Goal: Task Accomplishment & Management: Complete application form

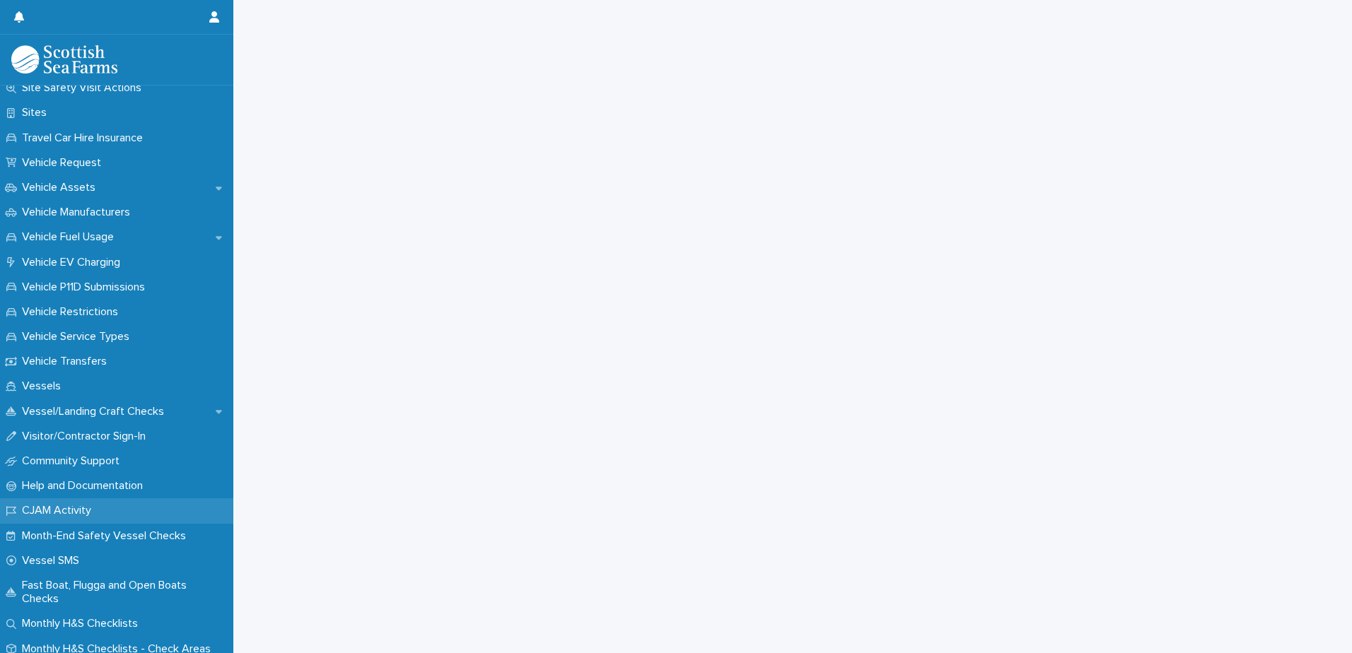
scroll to position [1013, 0]
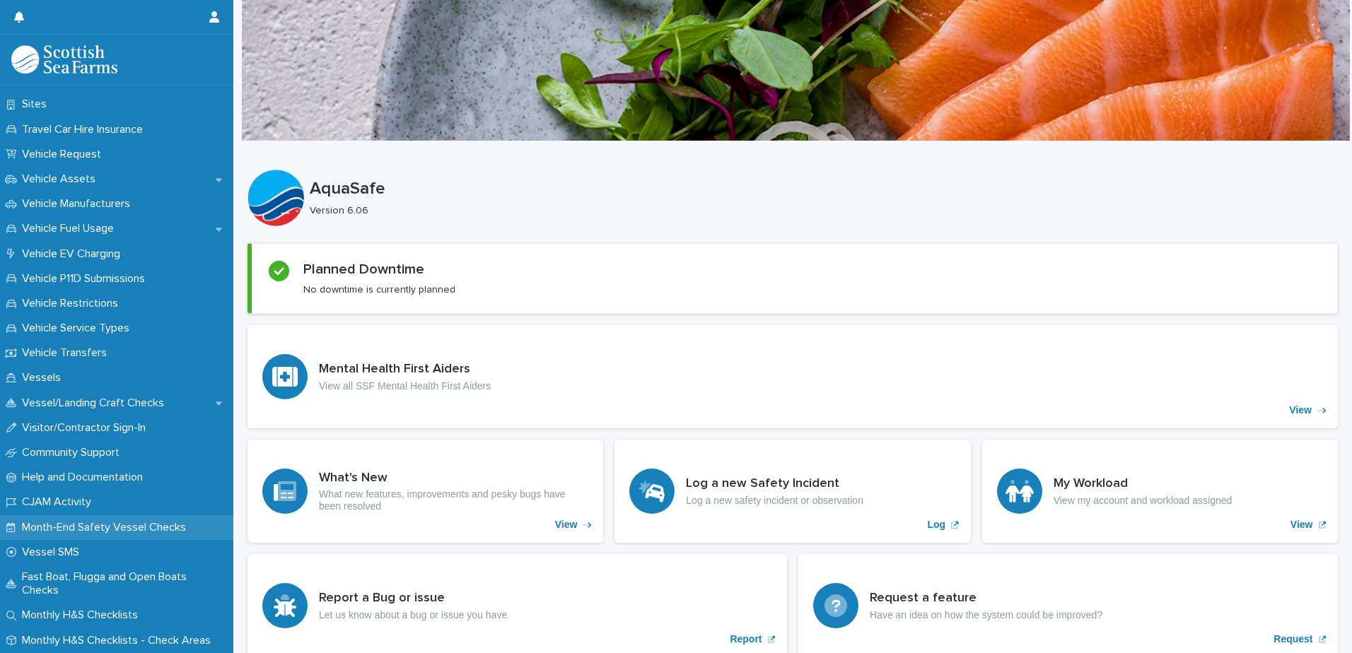
click at [115, 530] on p "Month-End Safety Vessel Checks" at bounding box center [106, 527] width 181 height 13
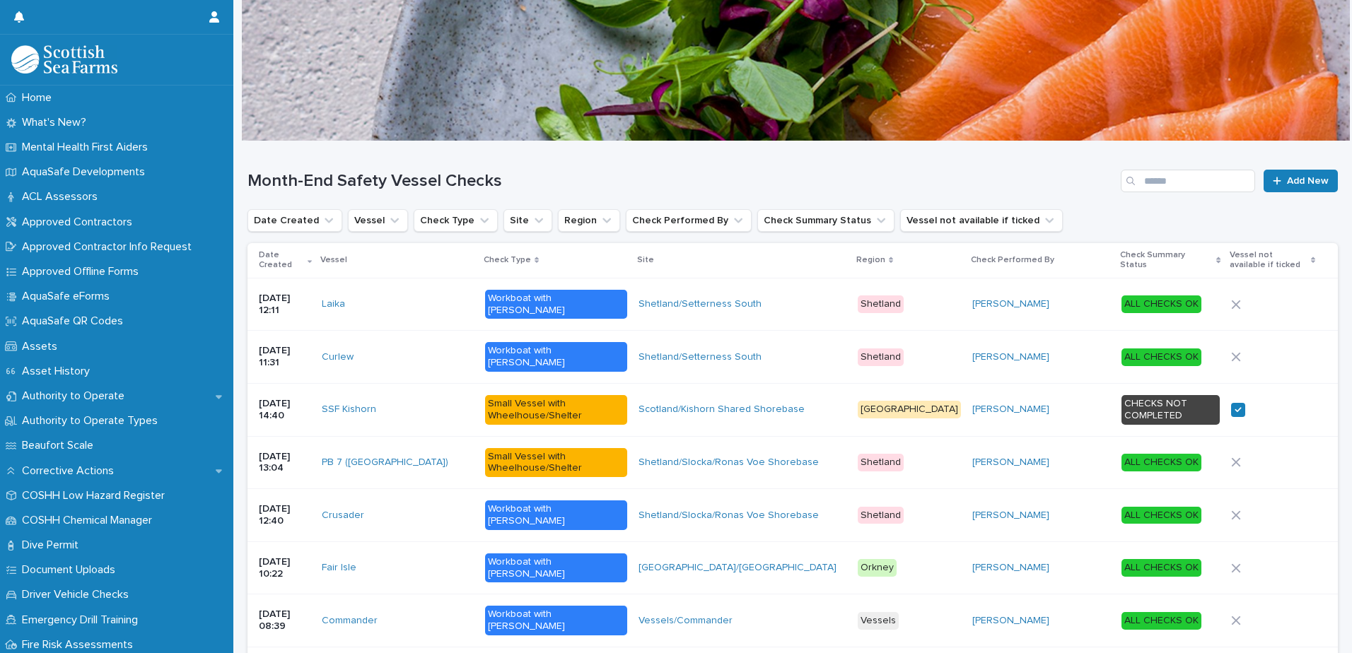
click at [1192, 168] on div "Month-End Safety Vessel Checks Add New" at bounding box center [793, 175] width 1091 height 68
click at [1192, 169] on div "Month-End Safety Vessel Checks Add New" at bounding box center [793, 175] width 1091 height 68
drag, startPoint x: 1192, startPoint y: 169, endPoint x: 1194, endPoint y: 180, distance: 11.5
click at [1192, 178] on input "Search" at bounding box center [1188, 181] width 134 height 23
click at [1194, 183] on input "Search" at bounding box center [1188, 181] width 134 height 23
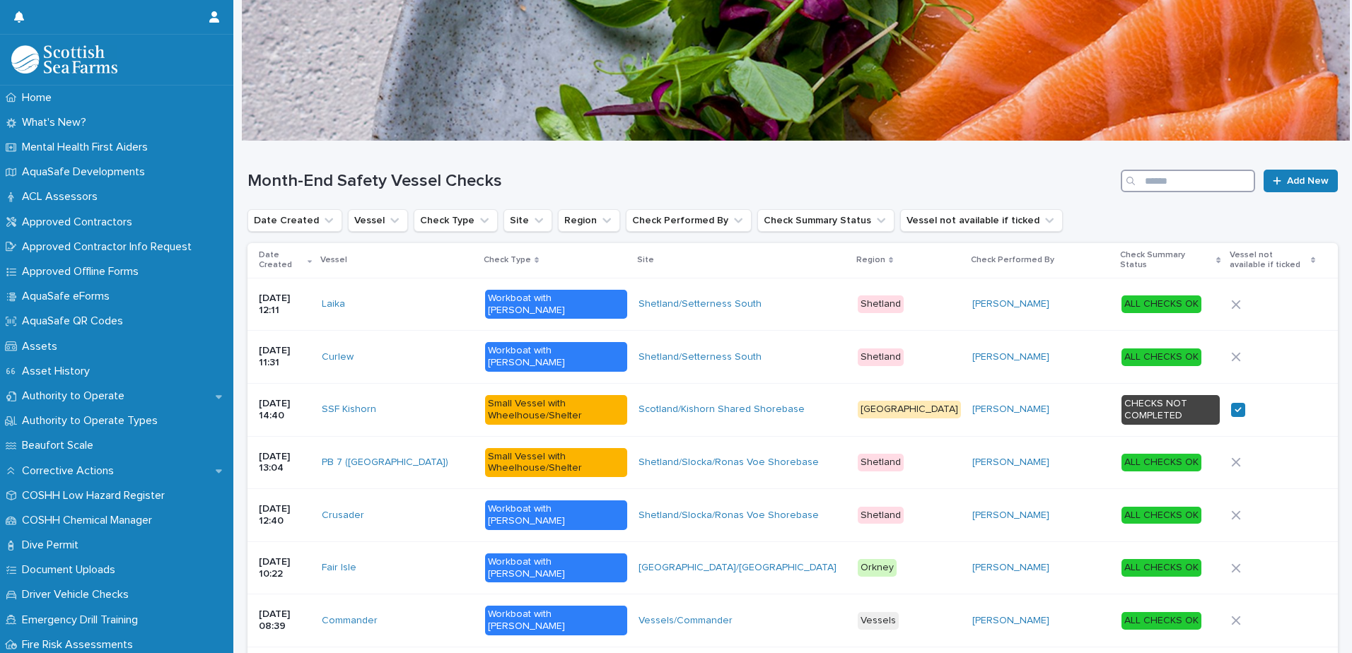
click at [1194, 183] on input "Search" at bounding box center [1188, 181] width 134 height 23
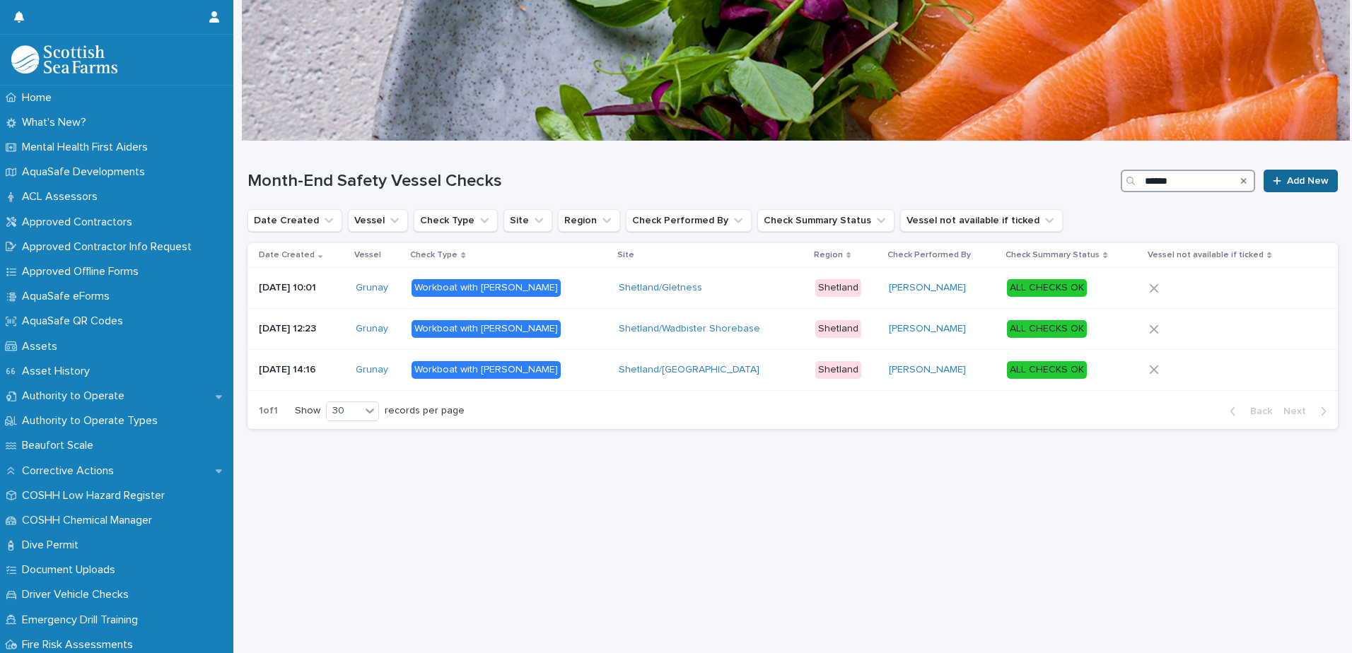
type input "******"
click at [1287, 184] on span "Add New" at bounding box center [1308, 181] width 42 height 10
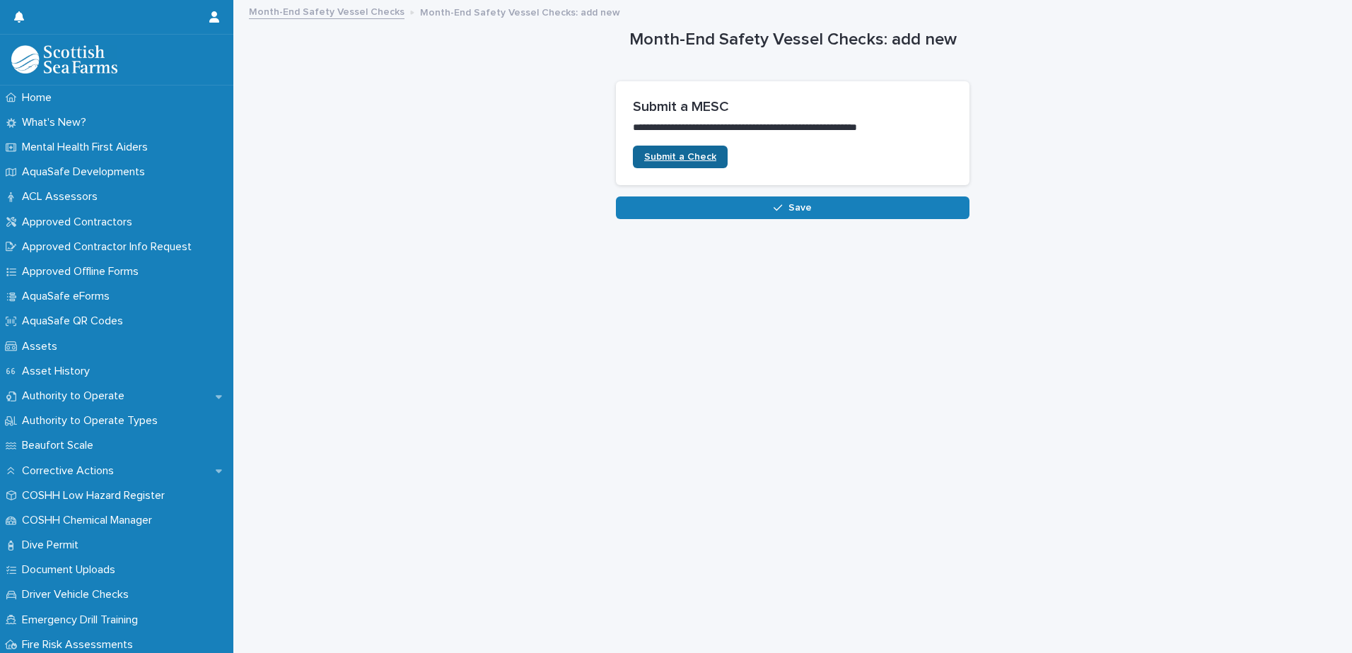
click at [665, 155] on span "Submit a Check" at bounding box center [680, 157] width 72 height 10
